Goal: Task Accomplishment & Management: Manage account settings

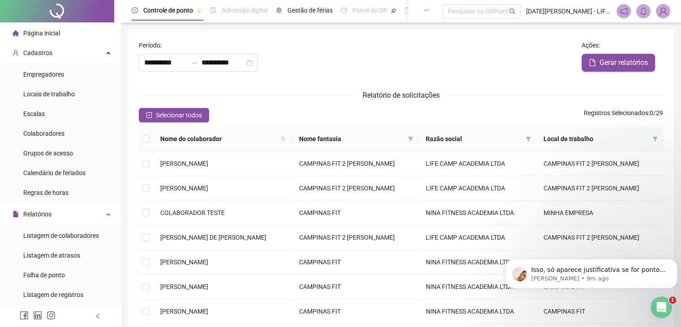
scroll to position [224, 0]
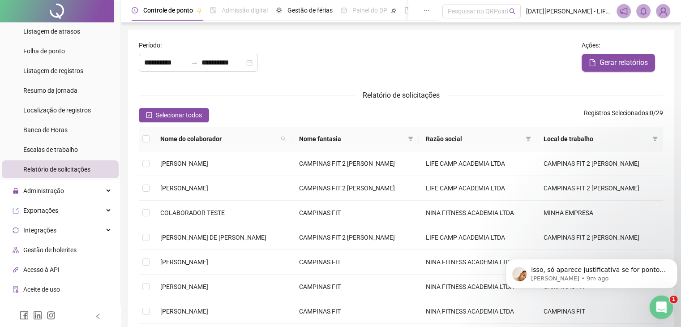
click at [660, 303] on icon "Open Intercom Messenger" at bounding box center [660, 305] width 6 height 7
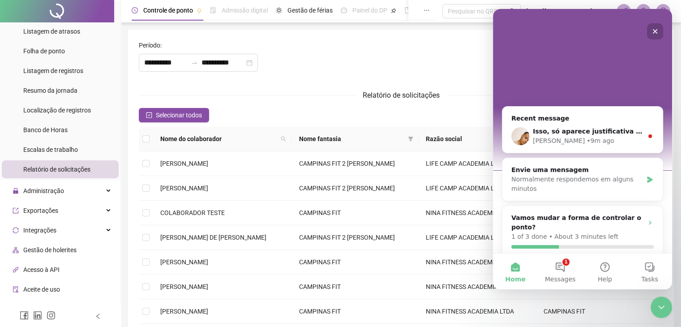
scroll to position [4, 0]
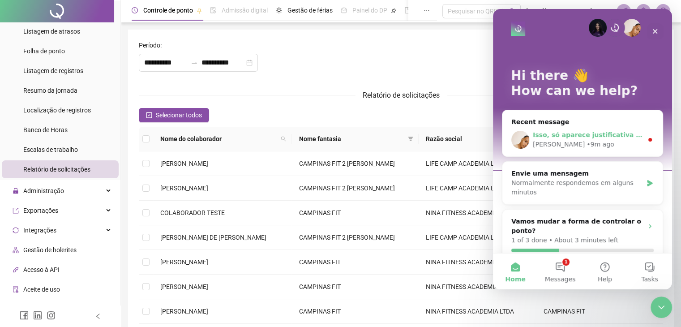
click at [581, 141] on div "[PERSON_NAME] • 9m ago" at bounding box center [588, 144] width 110 height 9
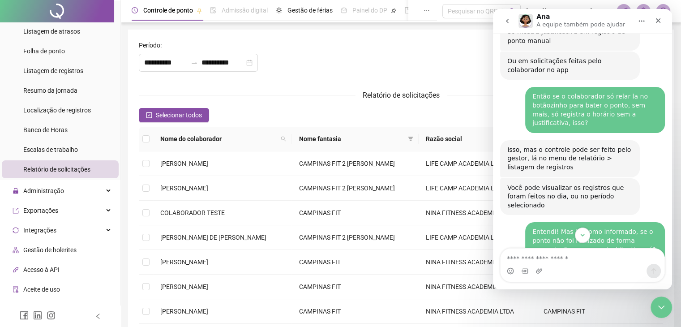
scroll to position [652, 0]
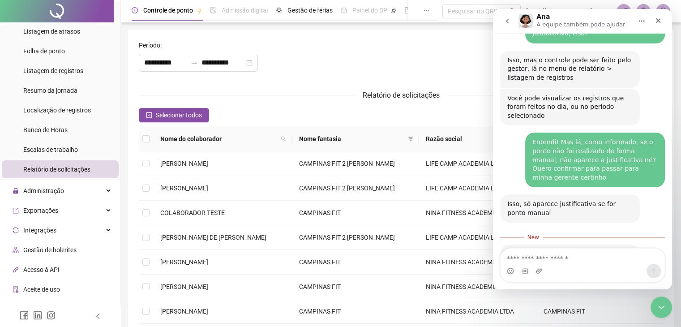
click at [552, 259] on textarea "Envie uma mensagem..." at bounding box center [583, 256] width 164 height 15
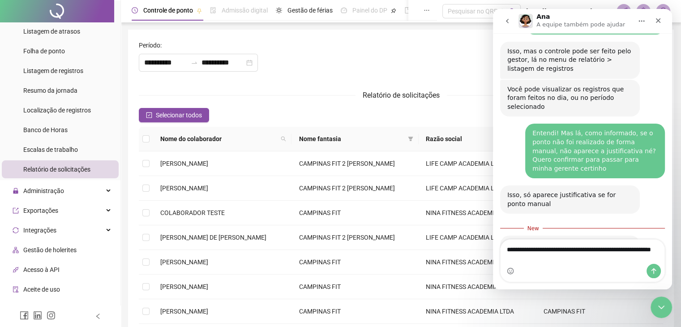
type textarea "**********"
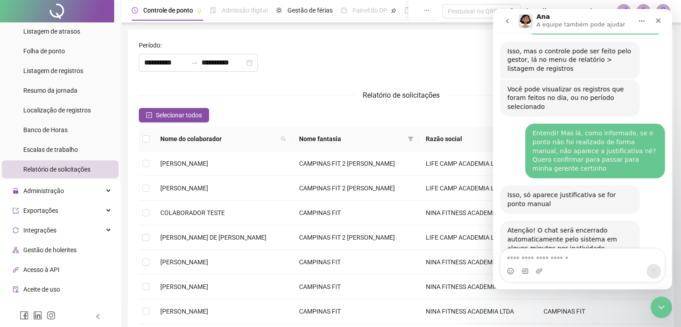
scroll to position [672, 0]
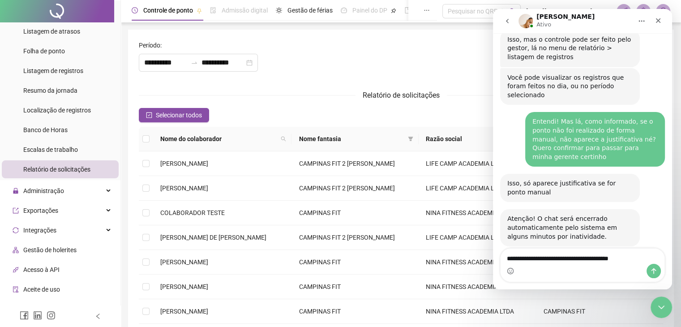
type textarea "**********"
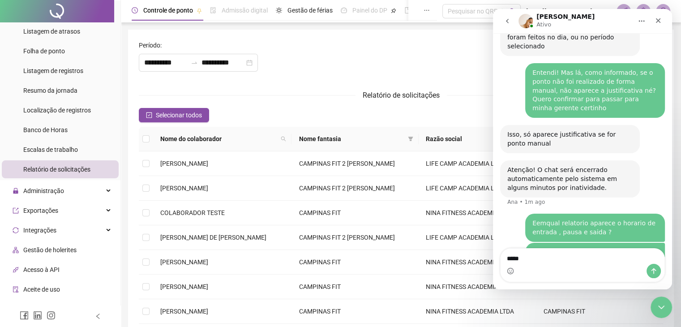
scroll to position [728, 0]
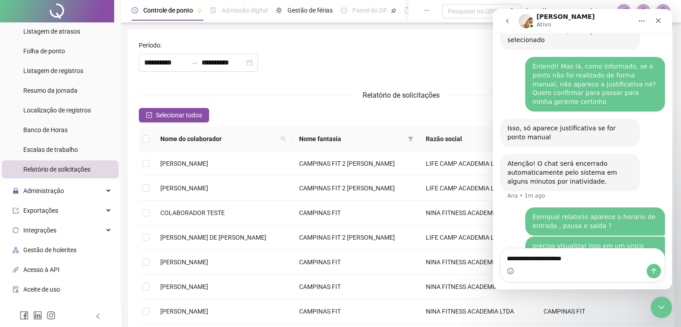
type textarea "**********"
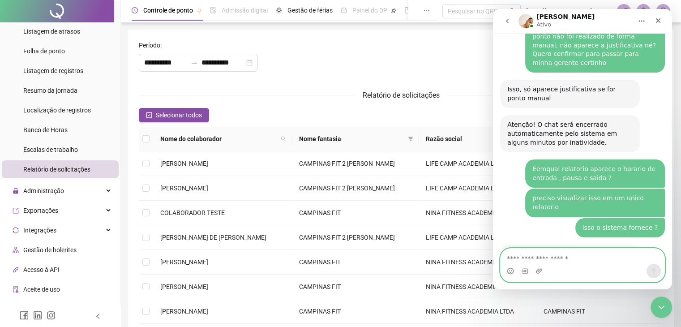
scroll to position [766, 0]
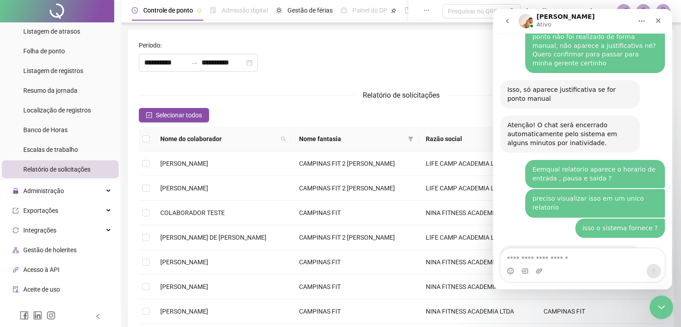
click at [656, 310] on icon "Close Intercom Messenger" at bounding box center [660, 306] width 11 height 11
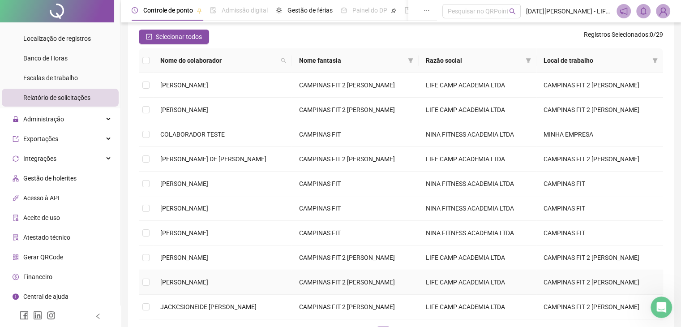
scroll to position [0, 0]
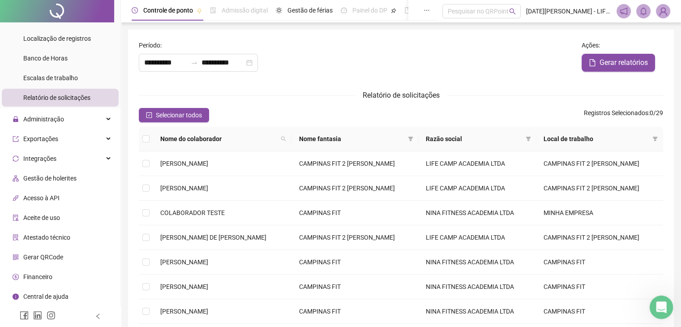
click at [660, 306] on icon "Open Intercom Messenger" at bounding box center [660, 306] width 15 height 15
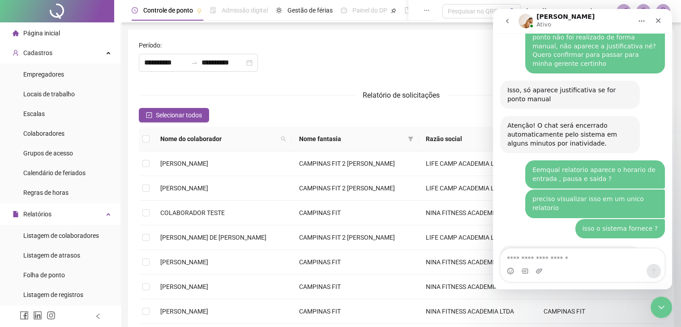
click at [46, 36] on span "Página inicial" at bounding box center [41, 33] width 37 height 7
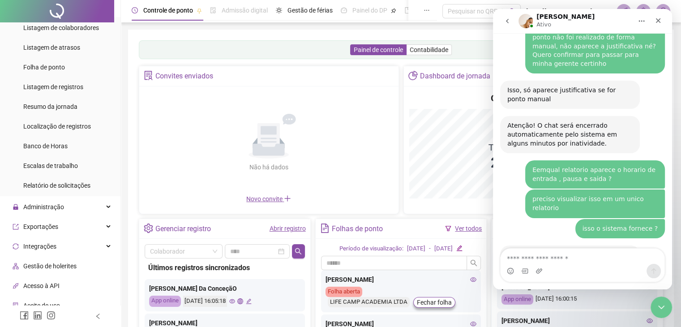
scroll to position [224, 0]
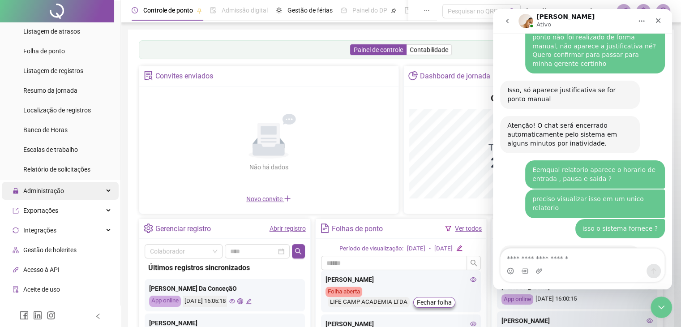
click at [59, 194] on span "Administração" at bounding box center [43, 190] width 41 height 7
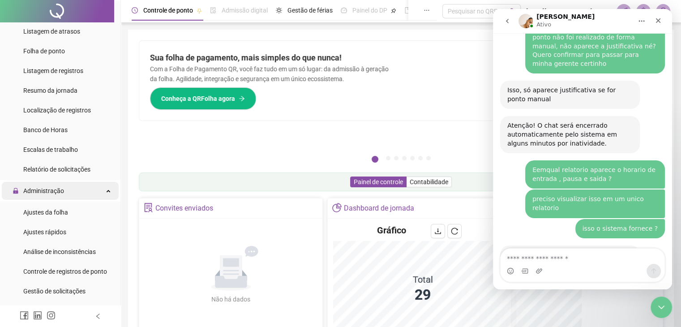
scroll to position [269, 0]
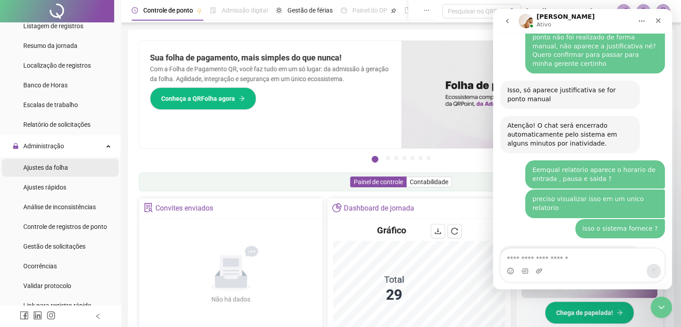
click at [56, 169] on span "Ajustes da folha" at bounding box center [45, 167] width 45 height 7
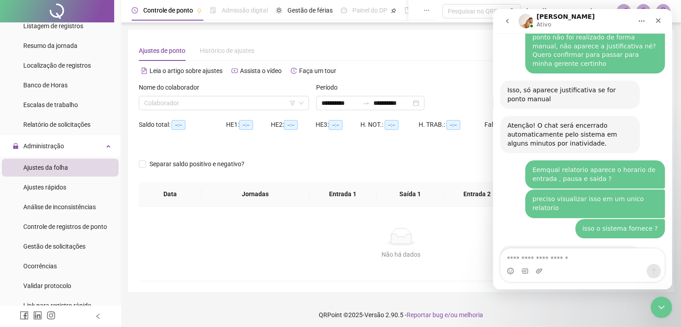
type input "**********"
click at [186, 107] on input "search" at bounding box center [219, 102] width 151 height 13
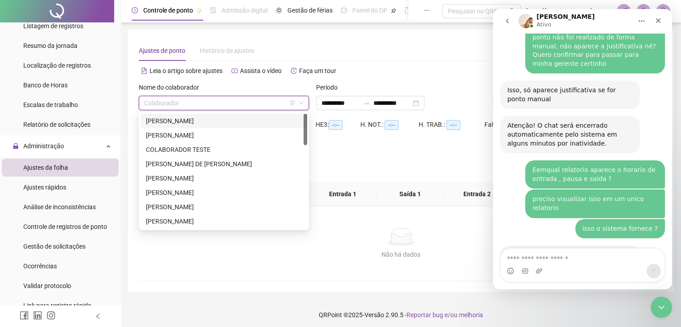
click at [190, 119] on div "[PERSON_NAME]" at bounding box center [224, 121] width 156 height 10
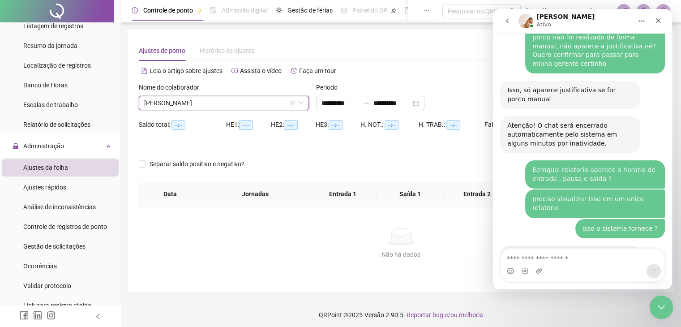
click at [663, 311] on icon "Close Intercom Messenger" at bounding box center [660, 306] width 11 height 11
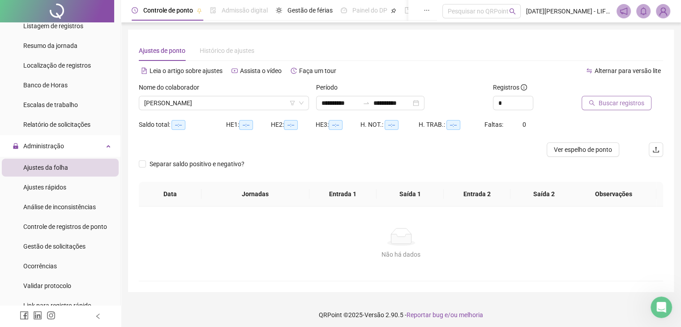
click at [621, 104] on span "Buscar registros" at bounding box center [622, 103] width 46 height 10
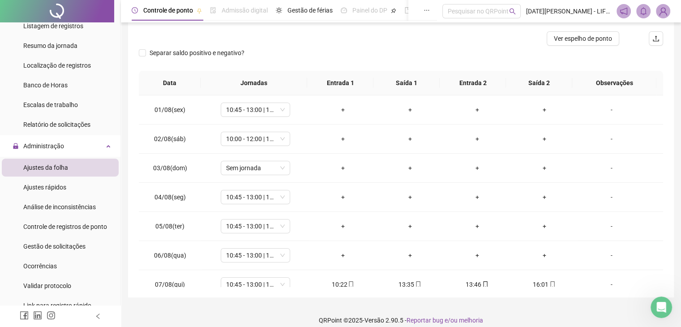
scroll to position [120, 0]
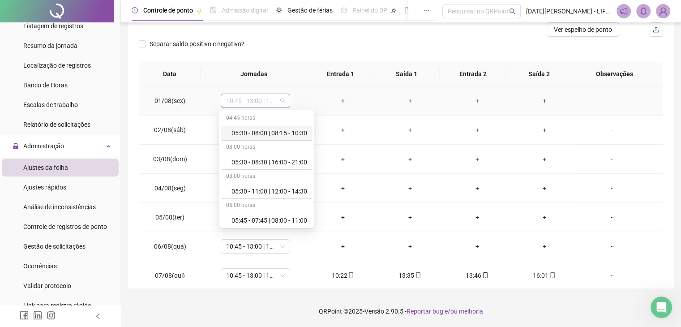
click at [280, 101] on span "10:45 - 13:00 | 13:15 - 16:00" at bounding box center [255, 100] width 59 height 13
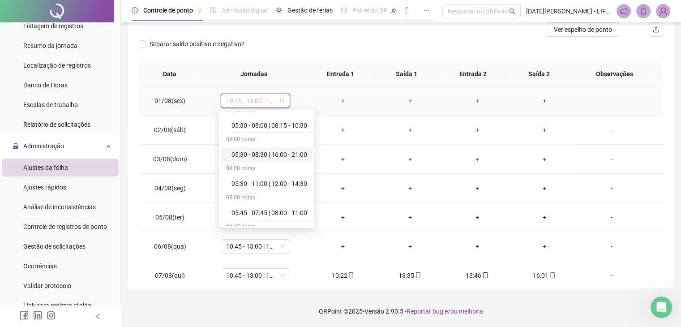
scroll to position [0, 0]
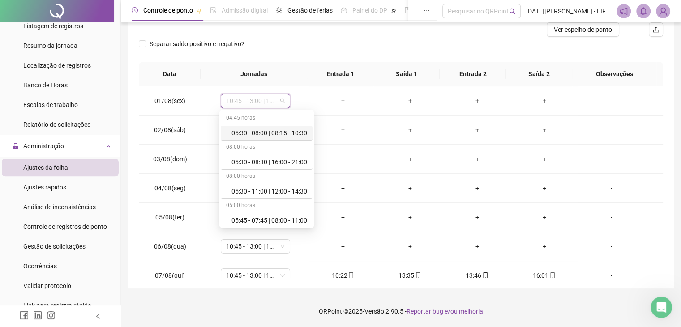
click at [369, 39] on div "Separar saldo positivo e negativo?" at bounding box center [401, 49] width 525 height 25
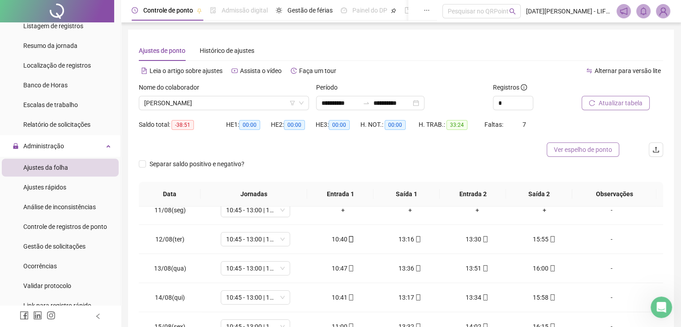
click at [578, 152] on span "Ver espelho de ponto" at bounding box center [583, 150] width 58 height 10
click at [652, 312] on div "Open Intercom Messenger" at bounding box center [661, 306] width 30 height 30
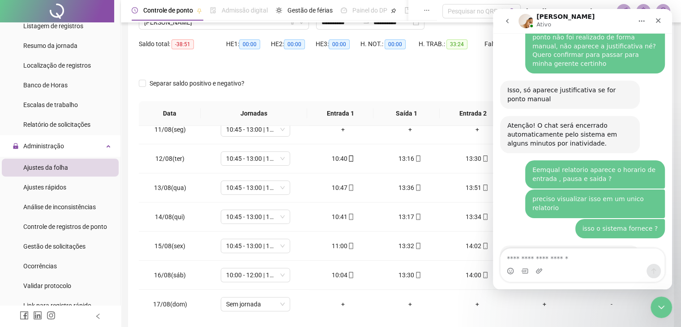
scroll to position [120, 0]
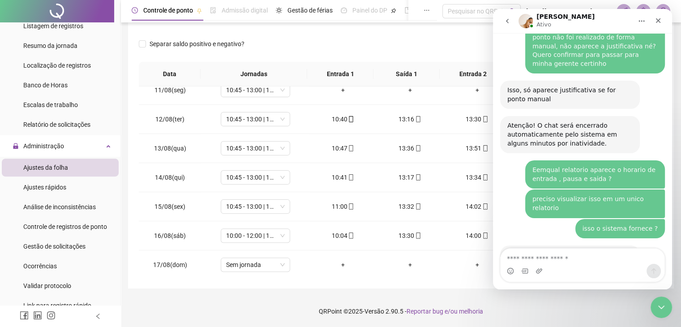
click at [590, 269] on div "Intercom messenger" at bounding box center [583, 271] width 164 height 14
click at [561, 262] on textarea "Envie uma mensagem..." at bounding box center [583, 256] width 164 height 15
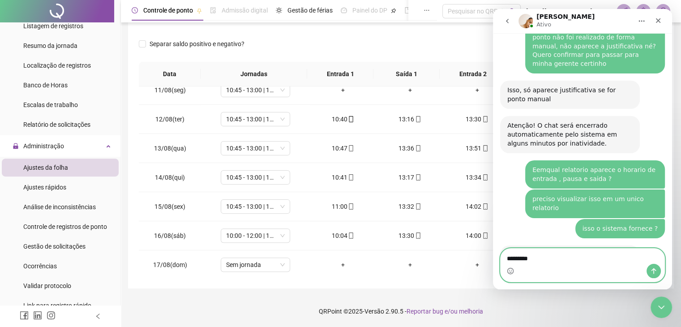
type textarea "*********"
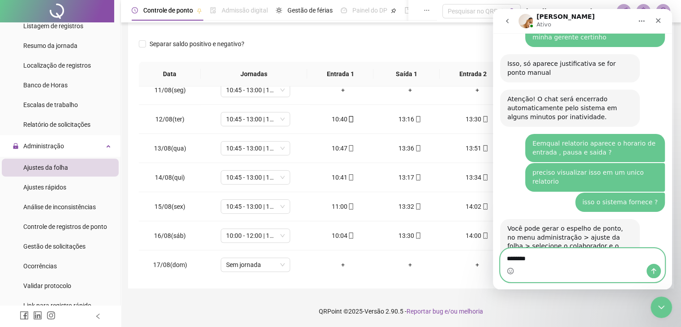
type textarea "********"
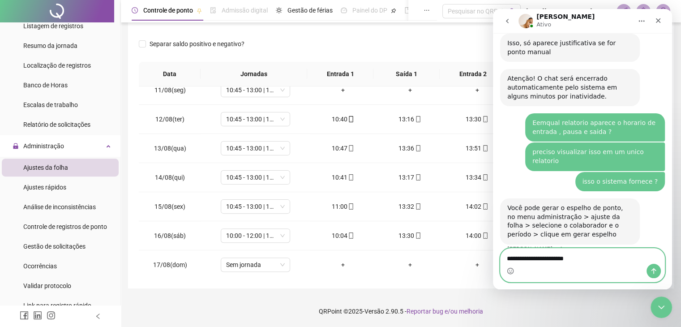
type textarea "**********"
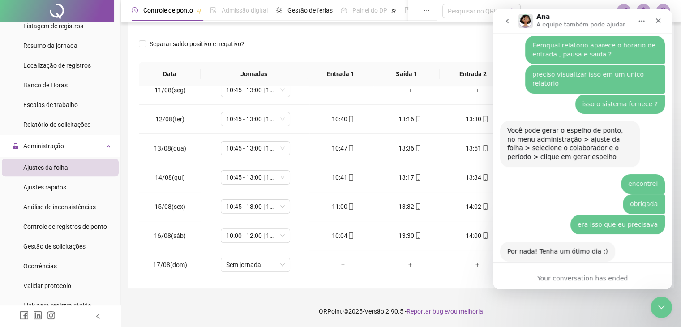
scroll to position [935, 0]
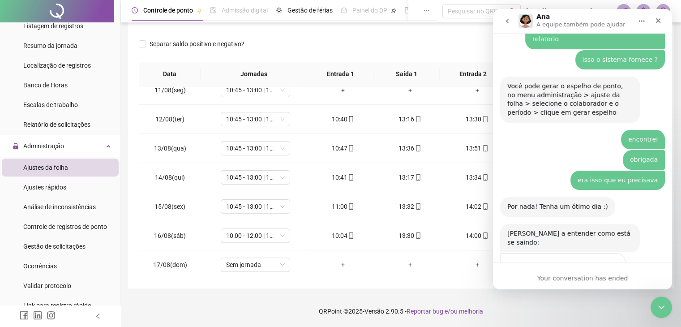
click at [606, 278] on span "Amazing" at bounding box center [605, 286] width 16 height 16
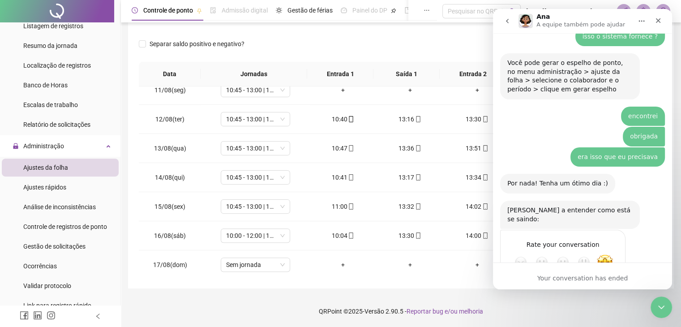
scroll to position [960, 0]
click at [608, 285] on div "Submit" at bounding box center [610, 294] width 18 height 18
click at [663, 313] on div "Close Intercom Messenger" at bounding box center [661, 306] width 22 height 22
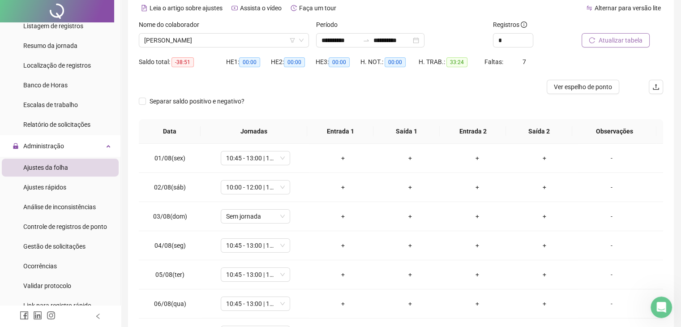
scroll to position [0, 0]
